Goal: Communication & Community: Answer question/provide support

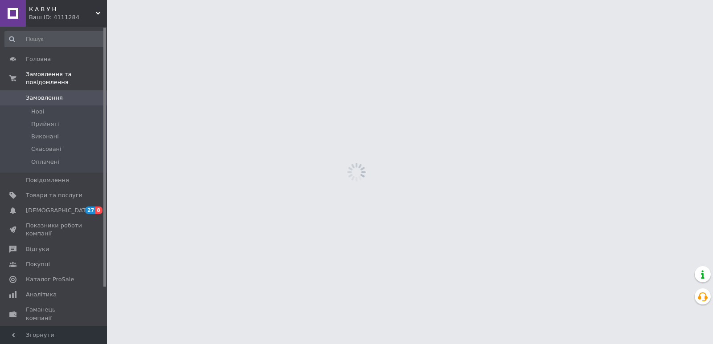
click at [43, 70] on span "Замовлення та повідомлення" at bounding box center [66, 78] width 81 height 16
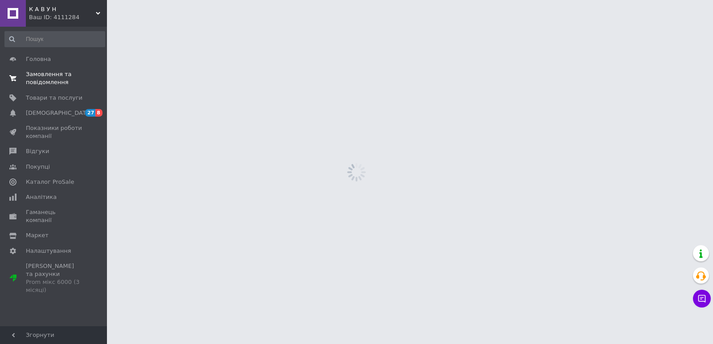
click at [38, 80] on span "Замовлення та повідомлення" at bounding box center [54, 78] width 57 height 16
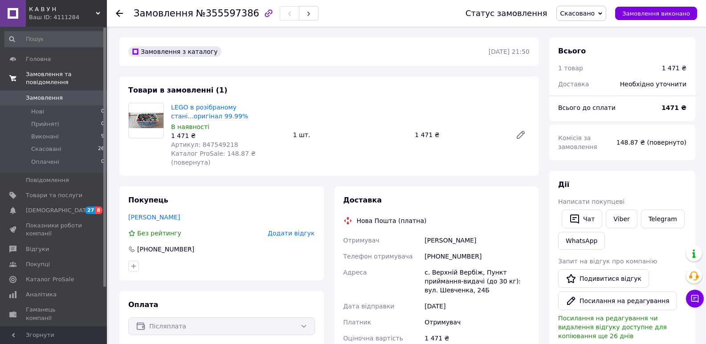
click at [44, 71] on span "Замовлення та повідомлення" at bounding box center [66, 78] width 81 height 16
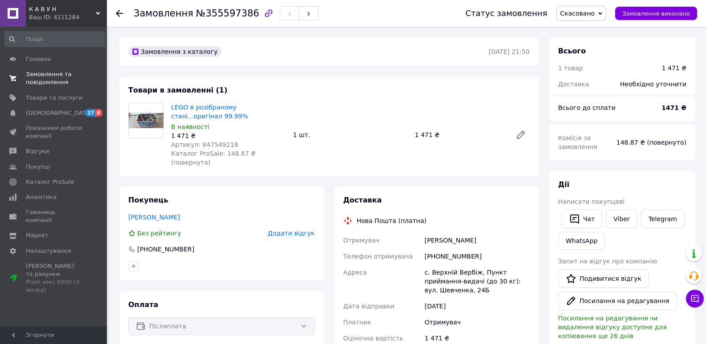
click at [44, 71] on span "Замовлення та повідомлення" at bounding box center [54, 78] width 57 height 16
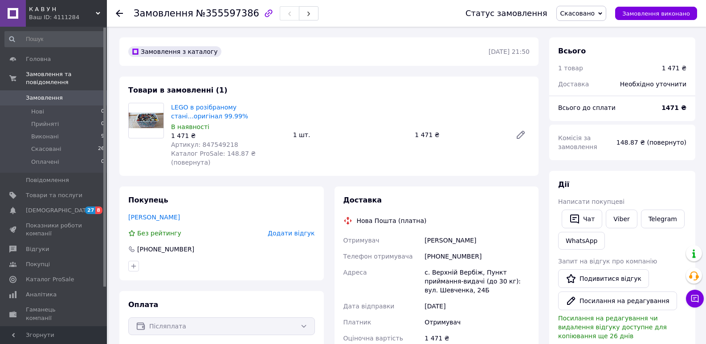
click at [37, 94] on span "Замовлення" at bounding box center [44, 98] width 37 height 8
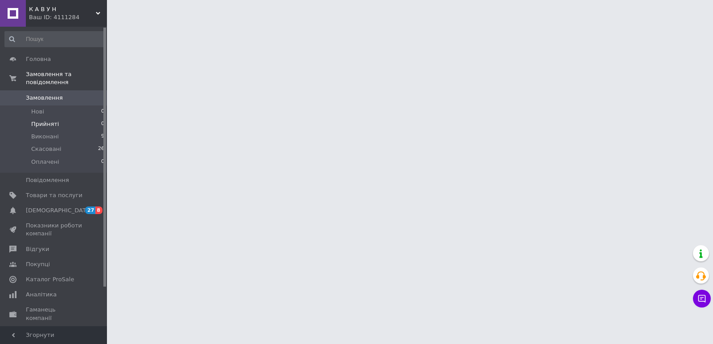
click at [41, 120] on span "Прийняті" at bounding box center [45, 124] width 28 height 8
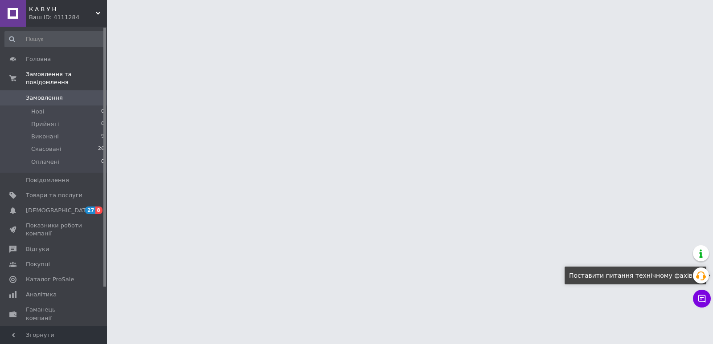
click at [701, 298] on button "Чат з покупцем" at bounding box center [702, 299] width 18 height 18
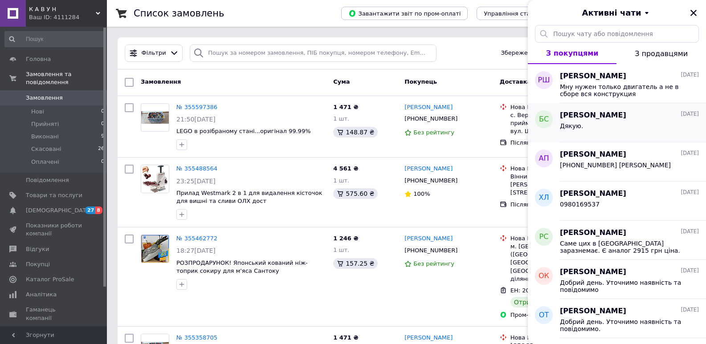
click at [587, 117] on span "[PERSON_NAME]" at bounding box center [593, 115] width 66 height 10
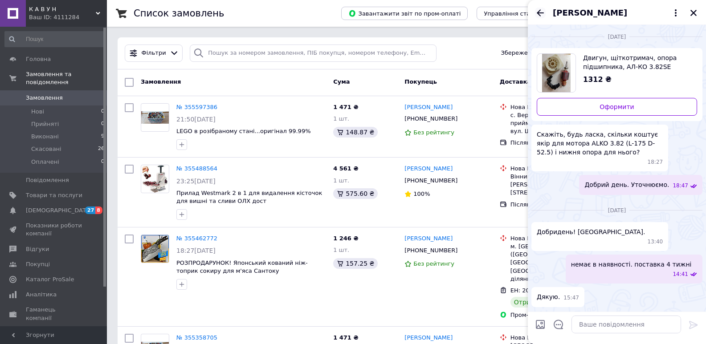
click at [540, 11] on icon "Назад" at bounding box center [540, 12] width 7 height 7
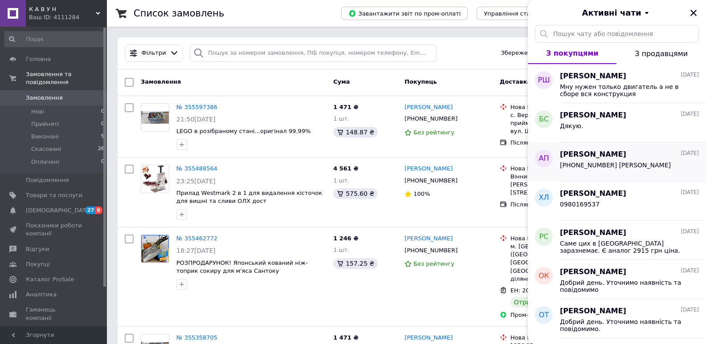
click at [597, 158] on span "[PERSON_NAME]" at bounding box center [593, 155] width 66 height 10
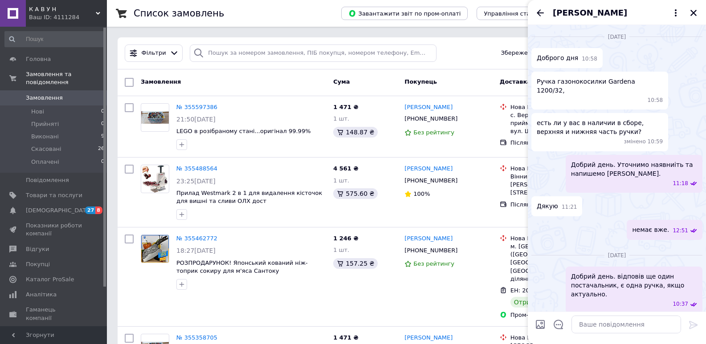
scroll to position [126, 0]
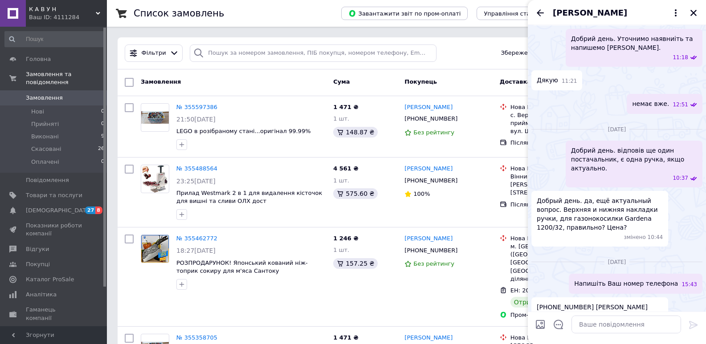
click at [541, 6] on div "[PERSON_NAME]" at bounding box center [617, 12] width 178 height 25
click at [540, 13] on icon "Назад" at bounding box center [540, 13] width 11 height 11
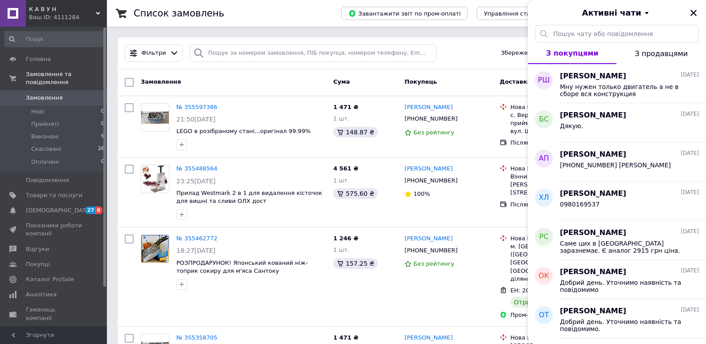
click at [537, 14] on div "Активні чати" at bounding box center [617, 12] width 178 height 25
click at [580, 198] on span "[PERSON_NAME]" at bounding box center [593, 194] width 66 height 10
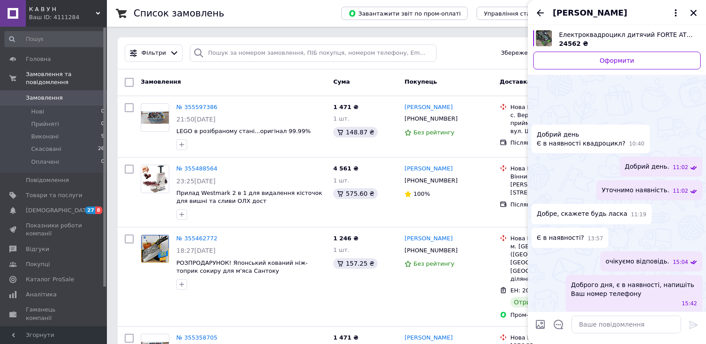
scroll to position [29, 0]
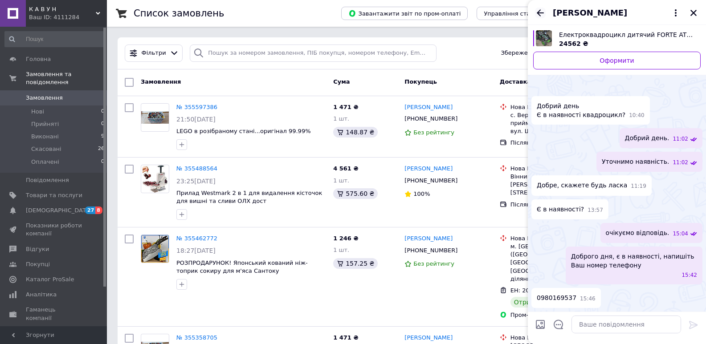
click at [541, 10] on icon "Назад" at bounding box center [540, 13] width 11 height 11
